Goal: Contribute content

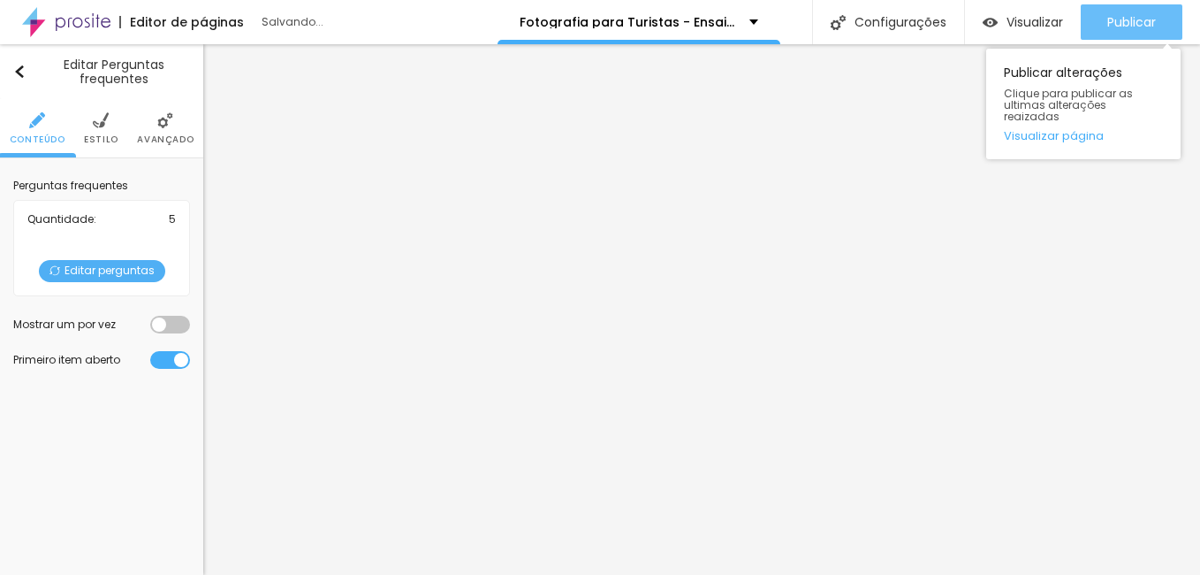
click at [1126, 29] on span "Publicar" at bounding box center [1132, 22] width 49 height 14
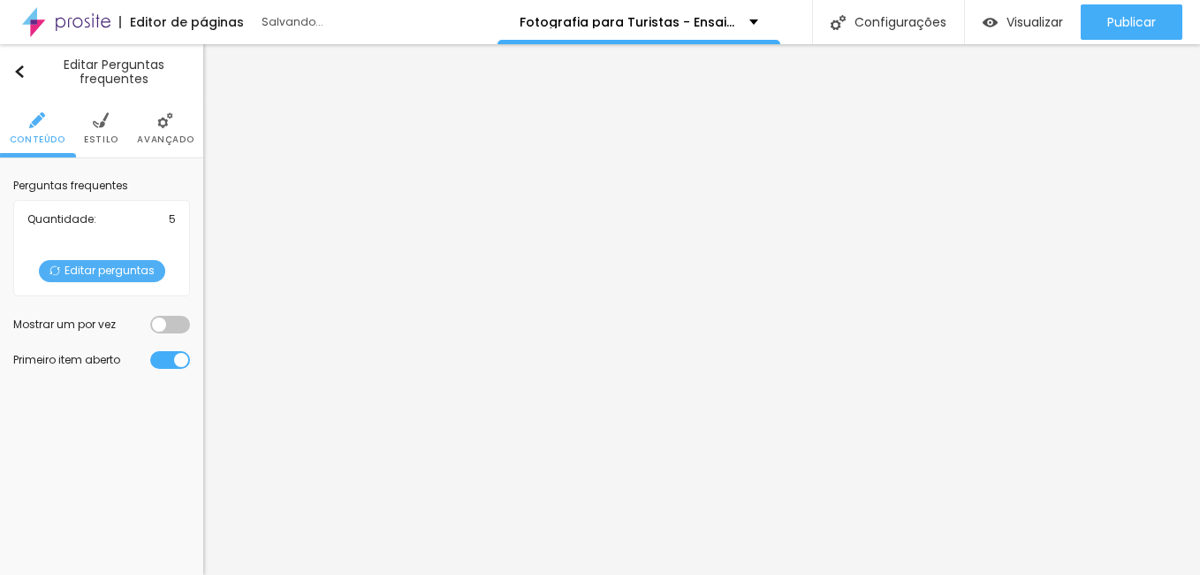
click at [108, 271] on span "Editar perguntas" at bounding box center [102, 271] width 126 height 22
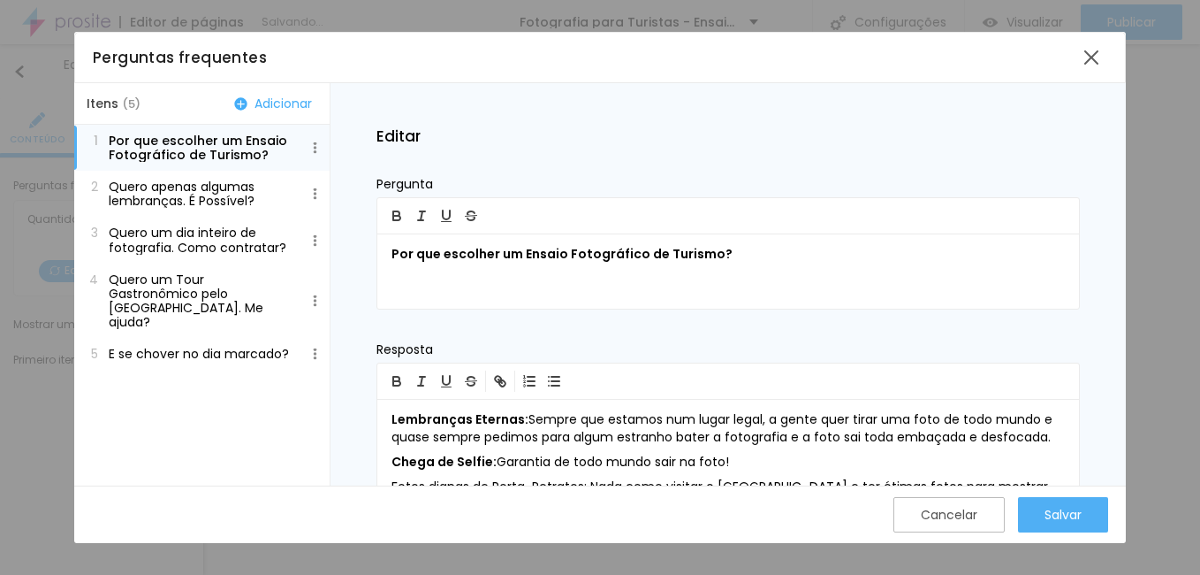
click at [217, 247] on p "Quero um dia inteiro de fotografia. Como contratar?" at bounding box center [201, 239] width 184 height 28
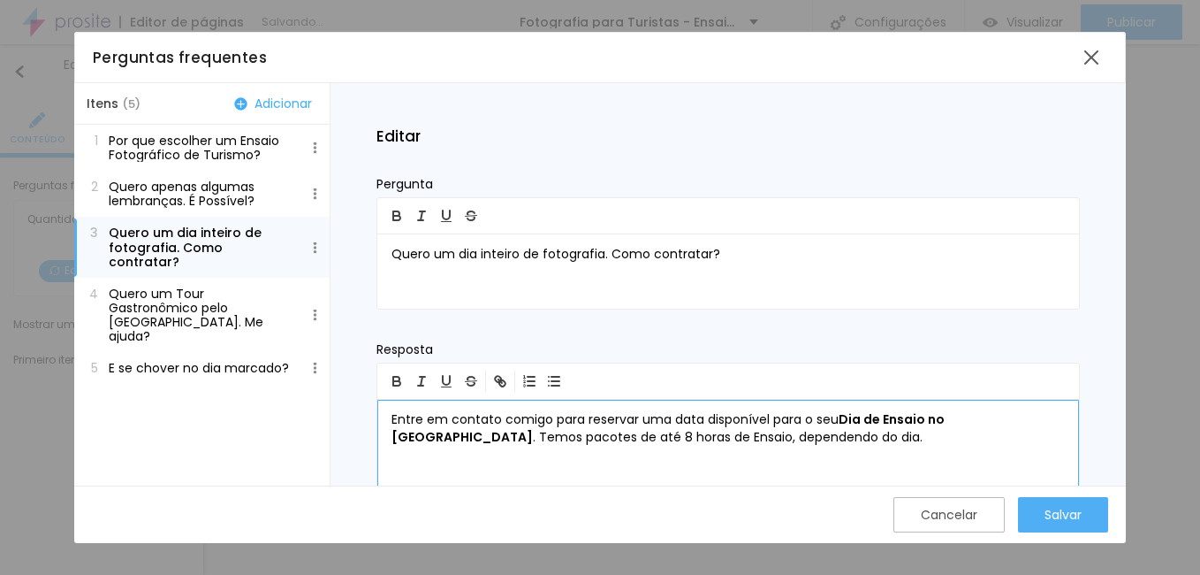
click at [922, 421] on b "Dia de Ensaio no [GEOGRAPHIC_DATA]" at bounding box center [670, 427] width 556 height 35
click at [1085, 523] on button "Salvar" at bounding box center [1063, 514] width 90 height 35
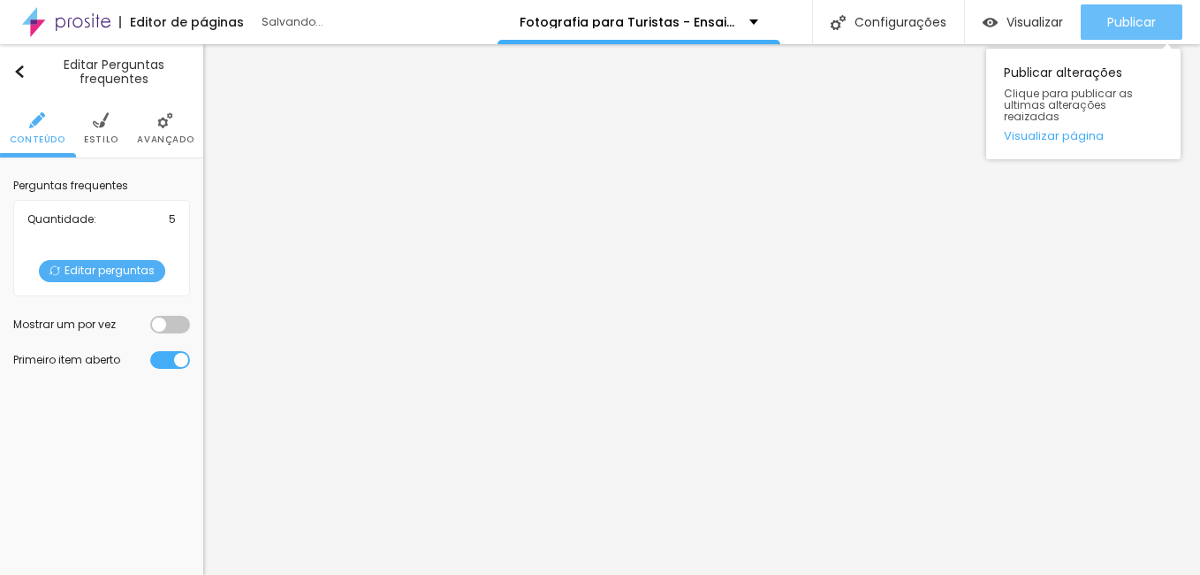
click at [1092, 29] on button "Publicar" at bounding box center [1132, 21] width 102 height 35
click at [1159, 23] on button "Publicar" at bounding box center [1132, 21] width 102 height 35
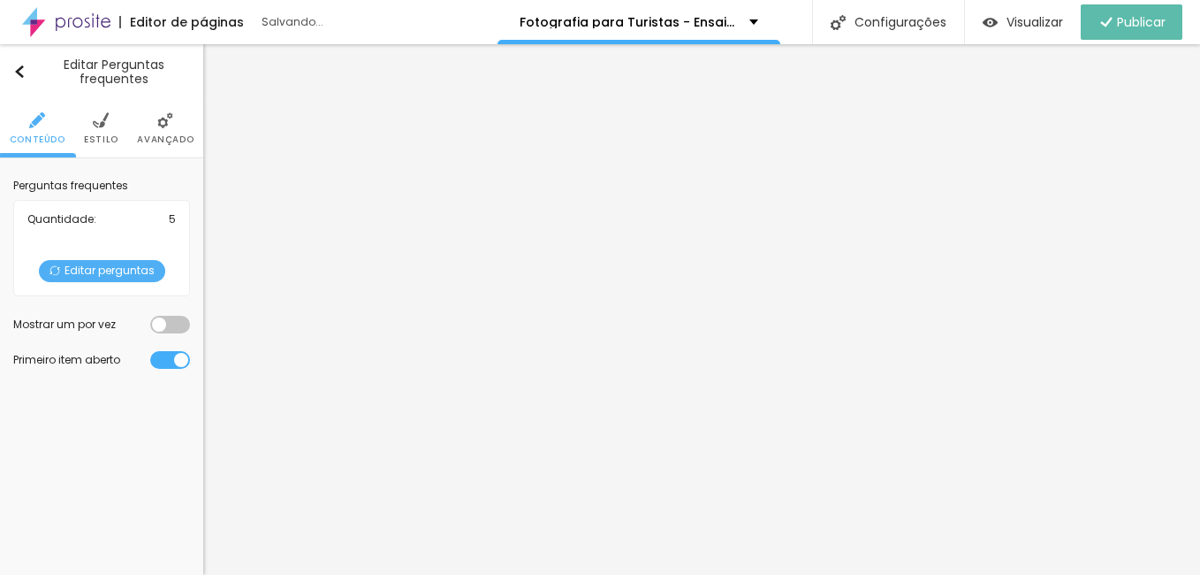
click at [122, 266] on span "Editar perguntas" at bounding box center [102, 271] width 126 height 22
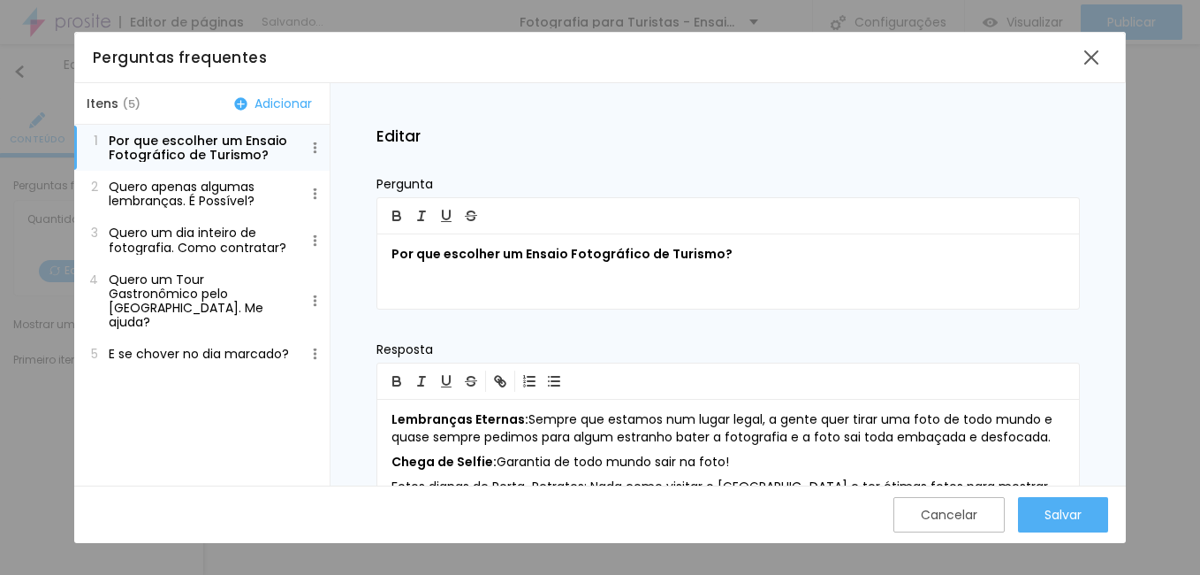
click at [191, 283] on p "Quero um Tour Gastronômico pelo [GEOGRAPHIC_DATA]. Me ajuda?" at bounding box center [201, 300] width 184 height 57
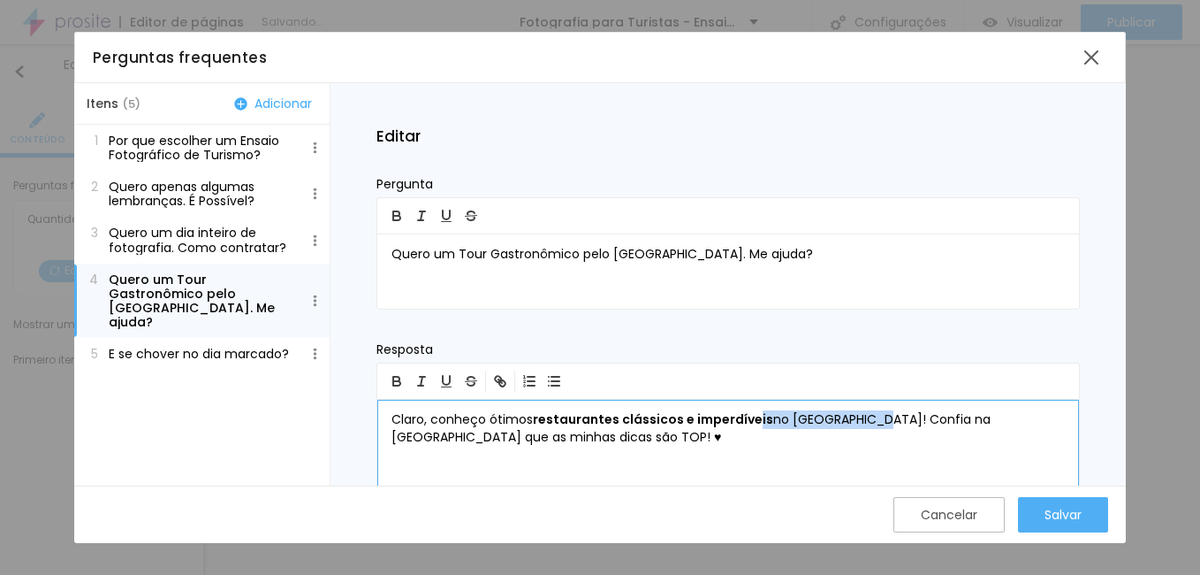
drag, startPoint x: 752, startPoint y: 423, endPoint x: 863, endPoint y: 420, distance: 110.6
click at [863, 420] on p "Claro, conheço ótimos restaurantes clássicos e imperdíveis no [GEOGRAPHIC_DATA]…" at bounding box center [729, 428] width 674 height 35
click at [690, 414] on b "restaurantes clássicos e imperdíveis" at bounding box center [653, 419] width 240 height 18
drag, startPoint x: 769, startPoint y: 418, endPoint x: 786, endPoint y: 420, distance: 16.9
click at [786, 420] on p "Claro, conheço ótimos restaurantes clássicos e imperdíveis no [GEOGRAPHIC_DATA]…" at bounding box center [729, 428] width 674 height 35
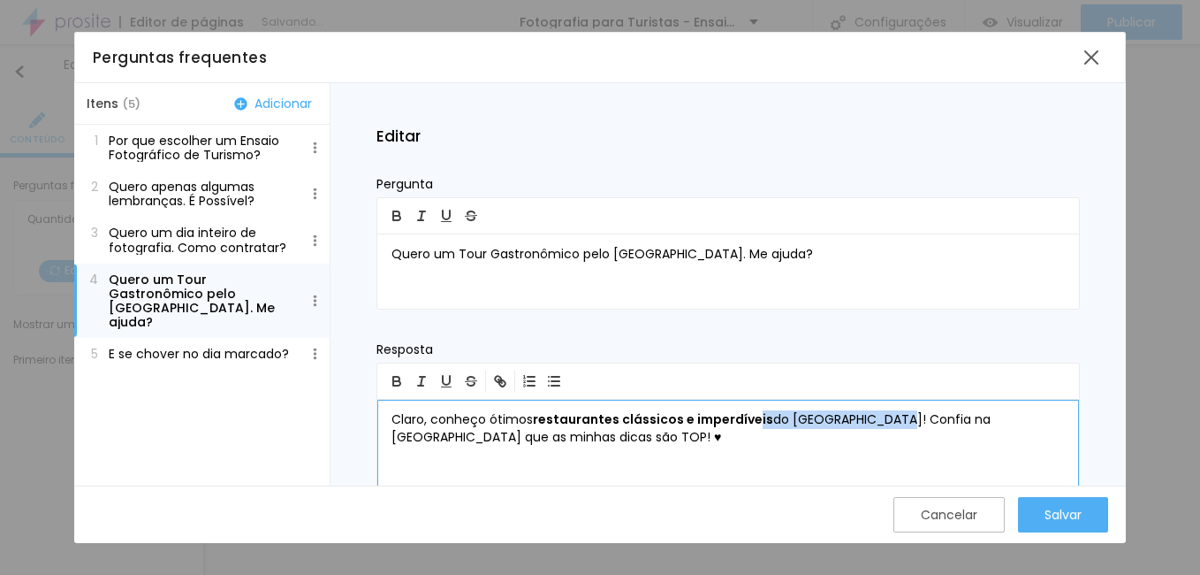
drag, startPoint x: 756, startPoint y: 420, endPoint x: 879, endPoint y: 423, distance: 122.9
click at [879, 423] on p "Claro, conheço ótimos restaurantes clássicos e imperdíveis do [GEOGRAPHIC_DATA]…" at bounding box center [729, 428] width 674 height 35
click at [386, 374] on button "button" at bounding box center [397, 380] width 25 height 21
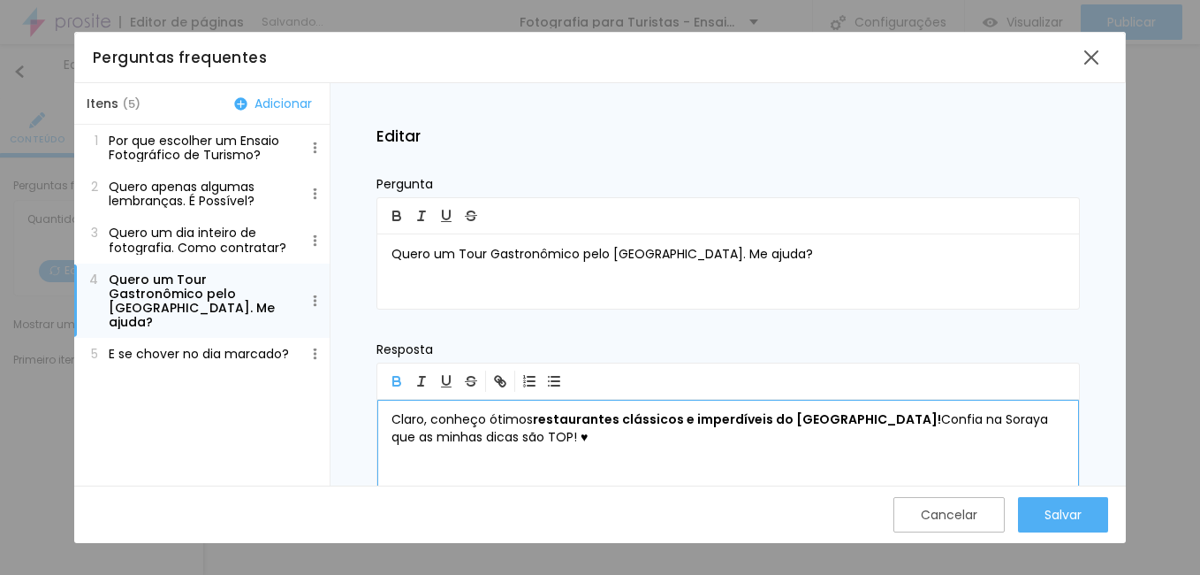
click at [811, 438] on p "Claro, conheço ótimos restaurantes clássicos e imperdíveis do [GEOGRAPHIC_DATA]…" at bounding box center [729, 428] width 674 height 35
click at [1076, 519] on div "Salvar" at bounding box center [1063, 514] width 37 height 14
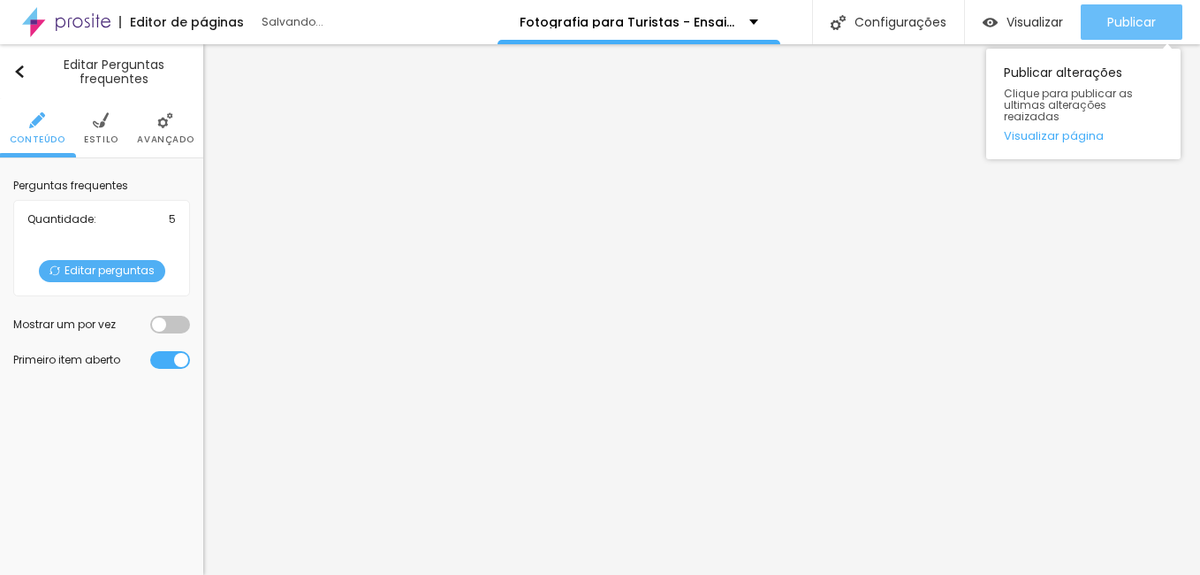
click at [1112, 17] on span "Publicar" at bounding box center [1132, 22] width 49 height 14
click at [1103, 15] on button "Publicar" at bounding box center [1132, 21] width 102 height 35
